Goal: Task Accomplishment & Management: Manage account settings

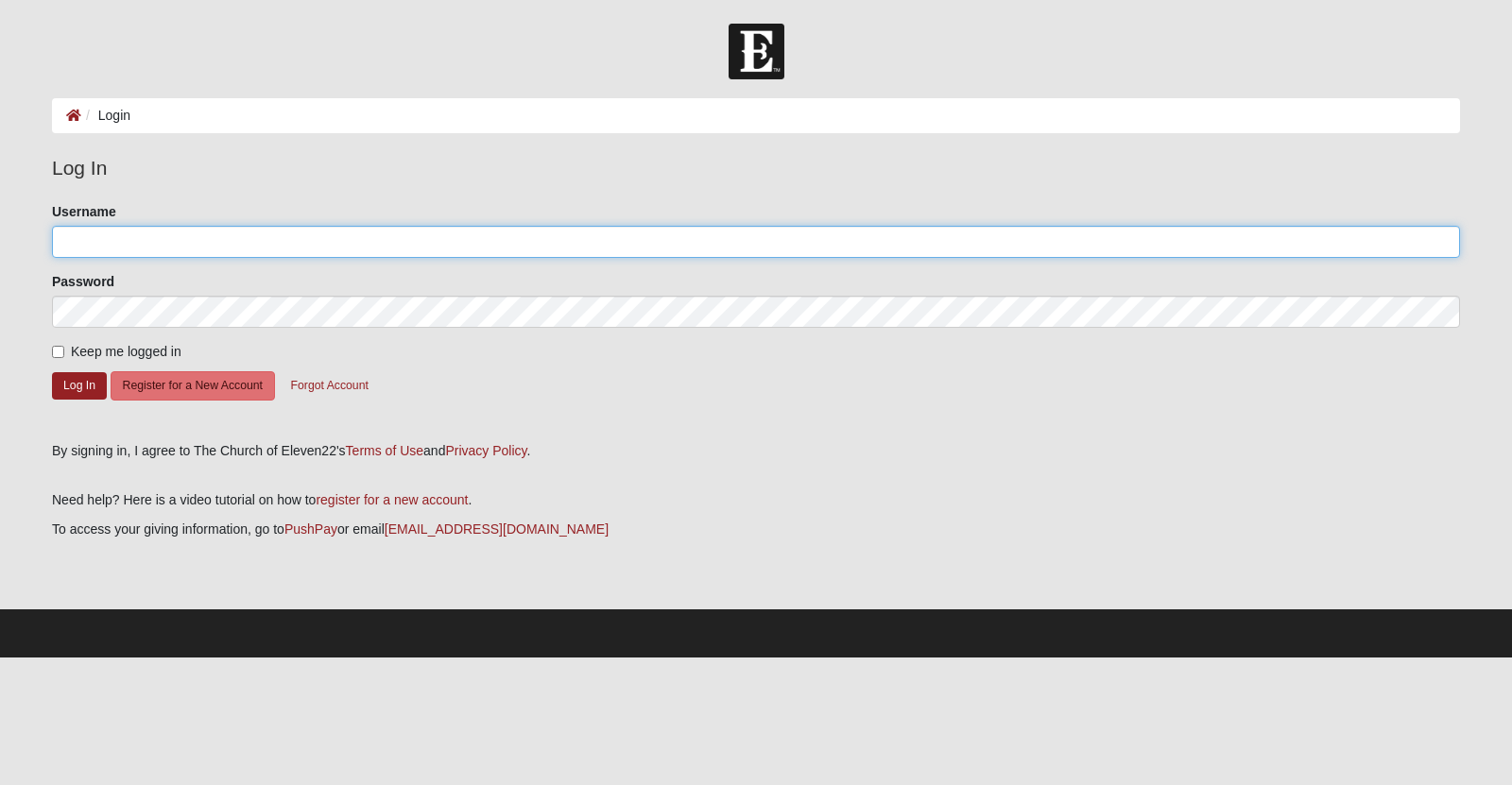
click at [108, 245] on input "Username" at bounding box center [756, 242] width 1408 height 32
type input "tsquare097@gmail.com"
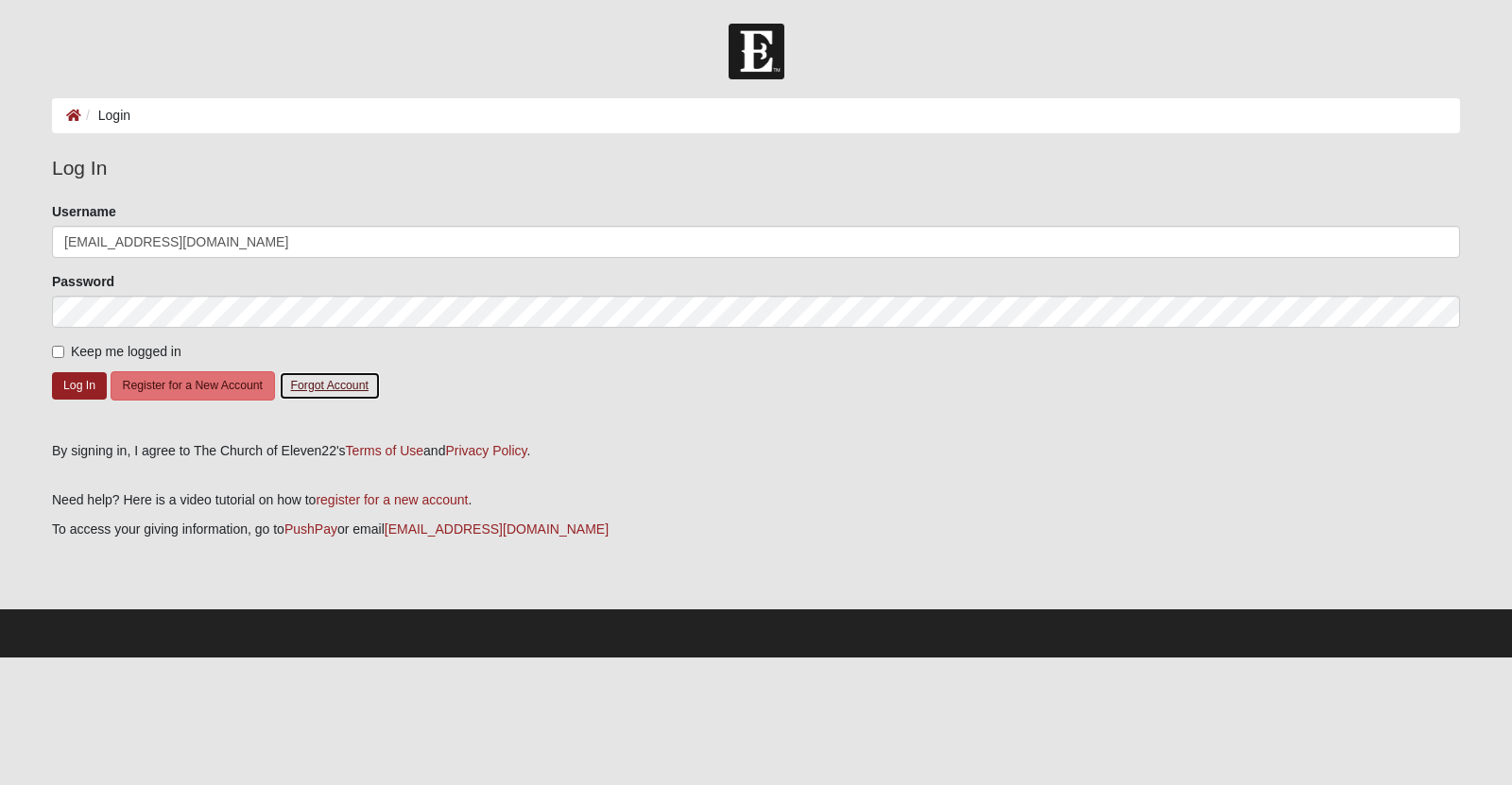
click at [346, 387] on button "Forgot Account" at bounding box center [330, 386] width 102 height 30
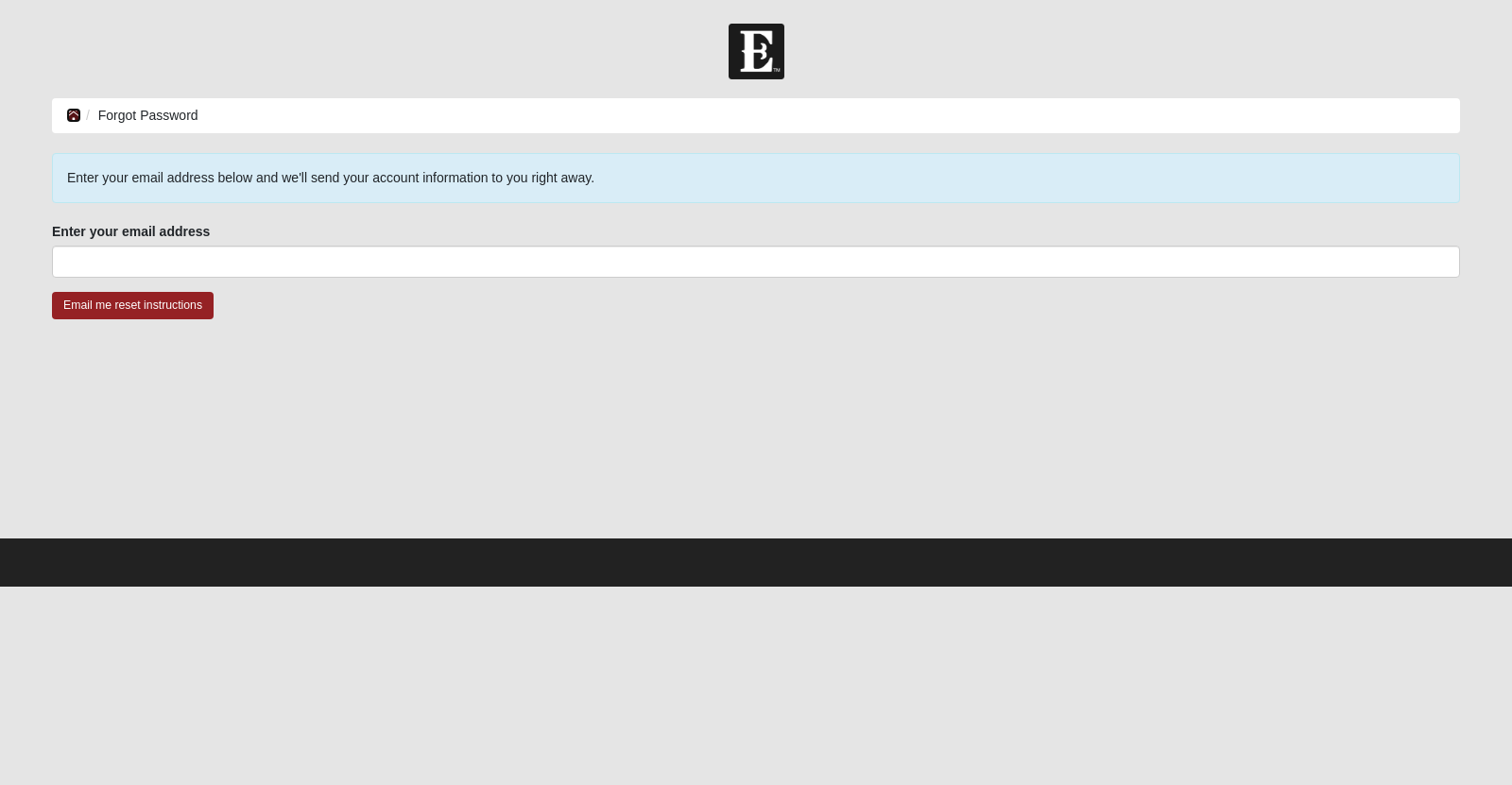
click at [75, 118] on icon at bounding box center [74, 116] width 15 height 13
